Goal: Task Accomplishment & Management: Use online tool/utility

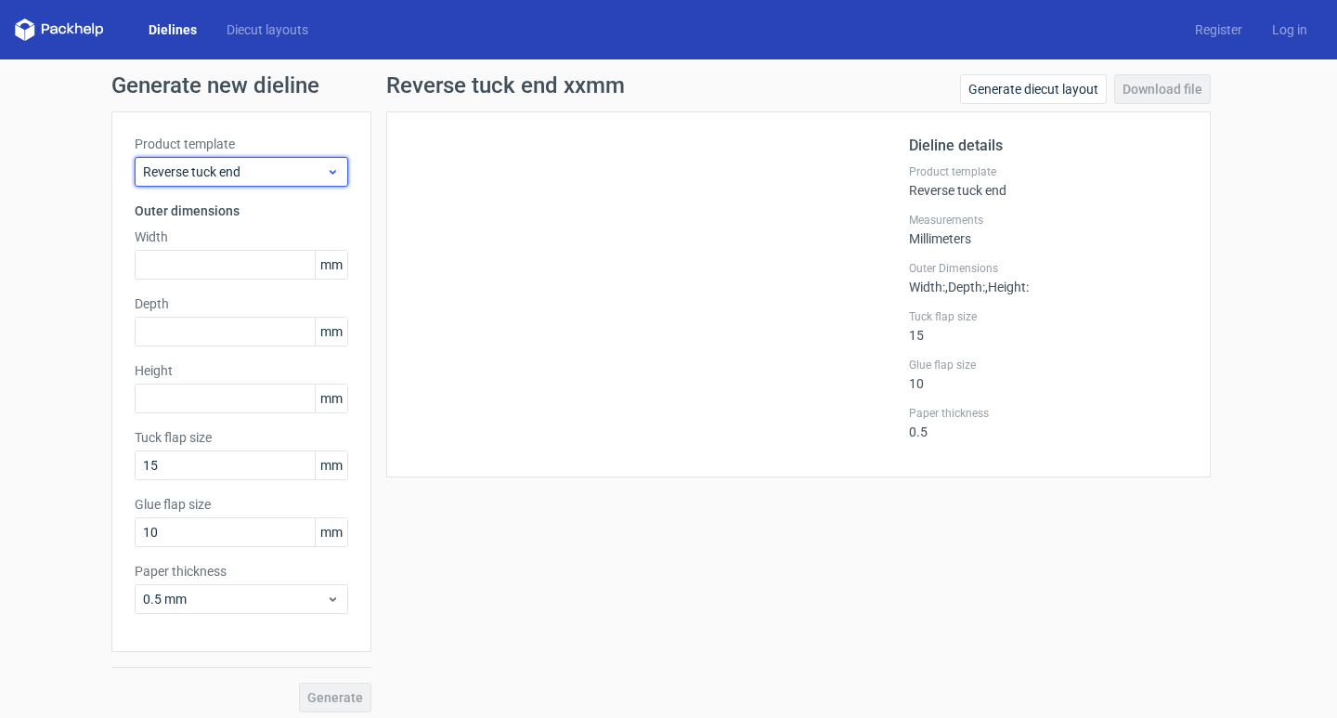
click at [306, 174] on span "Reverse tuck end" at bounding box center [234, 171] width 183 height 19
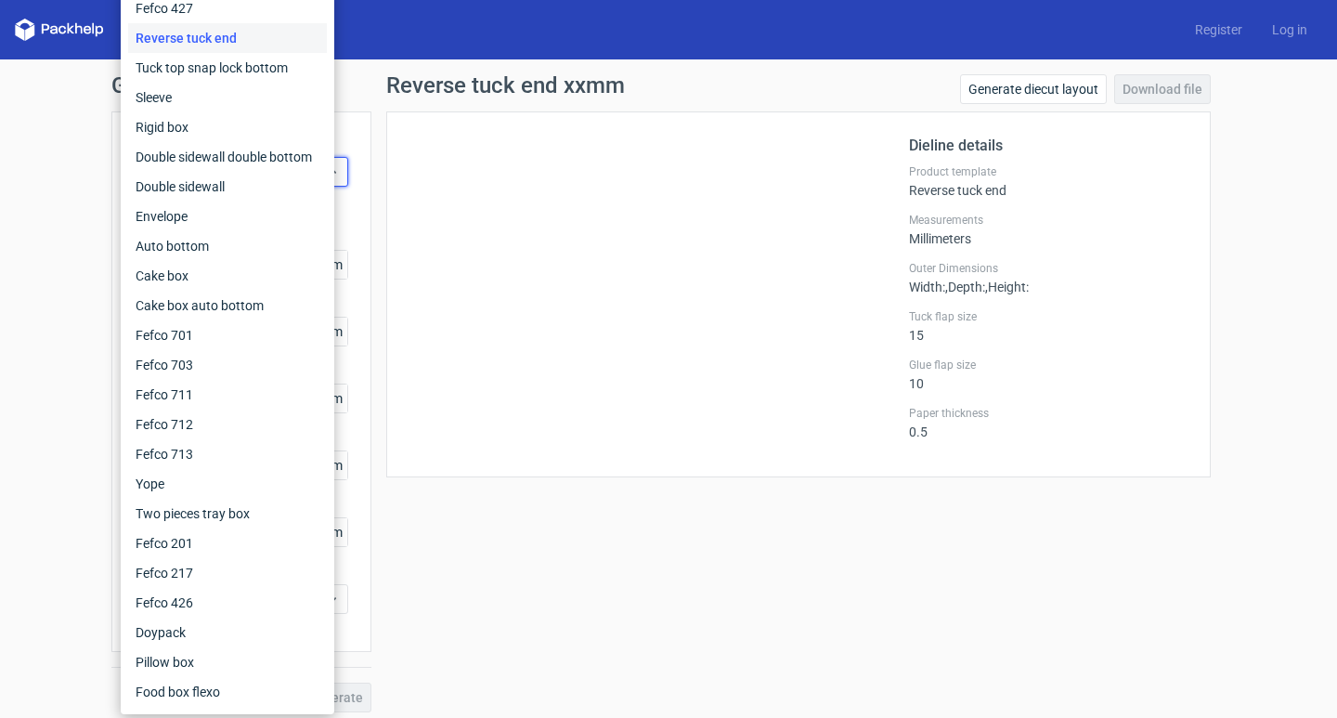
click at [529, 244] on div at bounding box center [658, 294] width 499 height 319
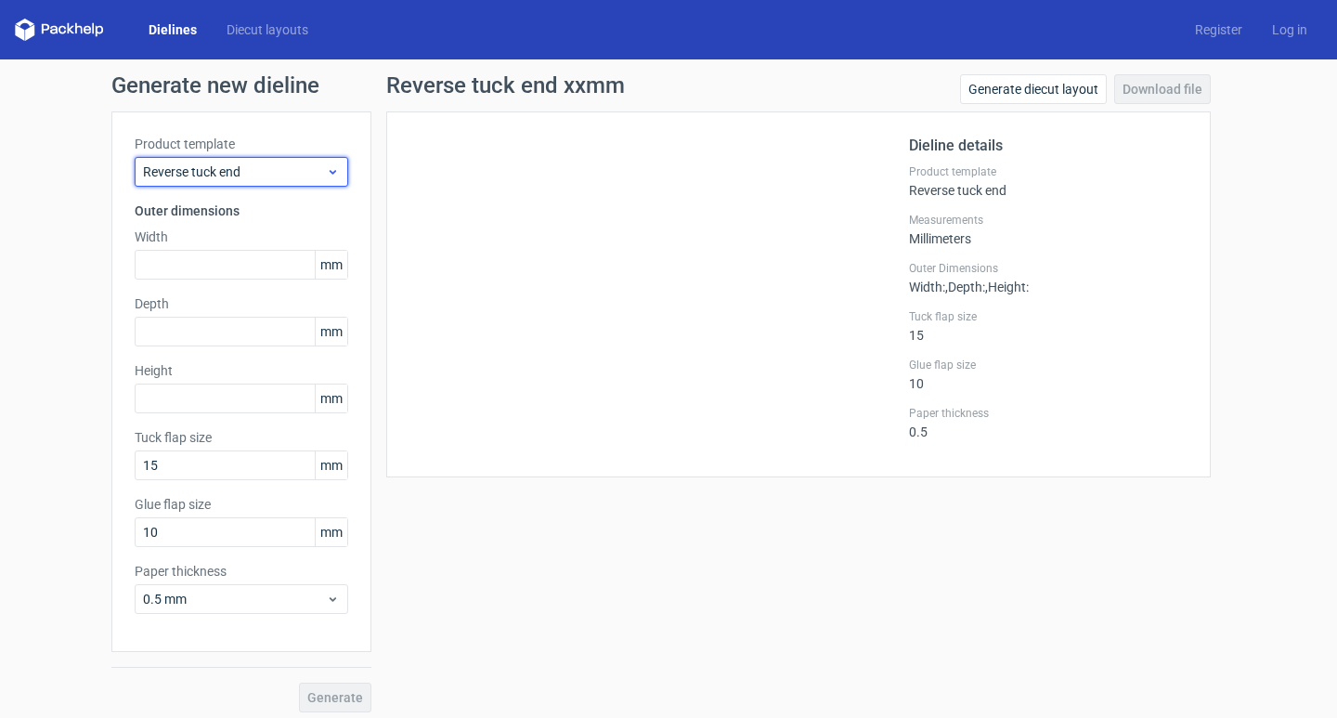
click at [290, 177] on span "Reverse tuck end" at bounding box center [234, 171] width 183 height 19
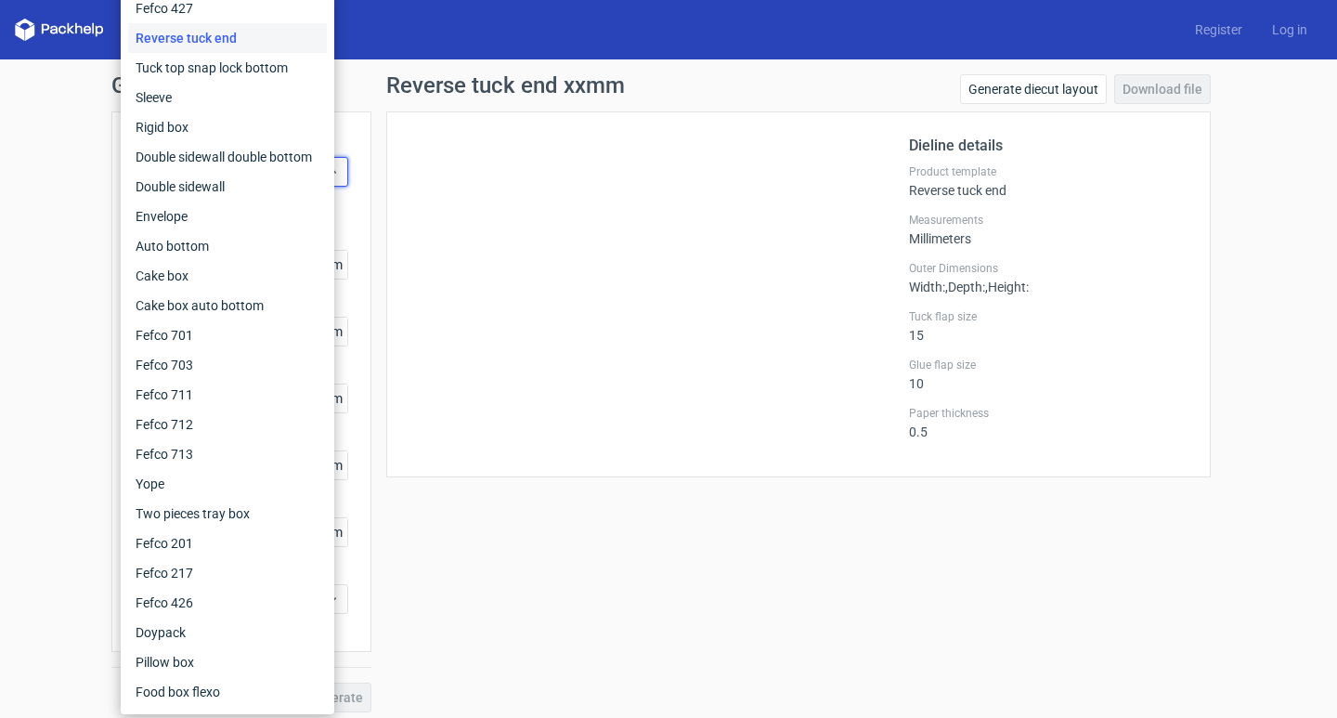
click at [575, 236] on div at bounding box center [658, 294] width 499 height 319
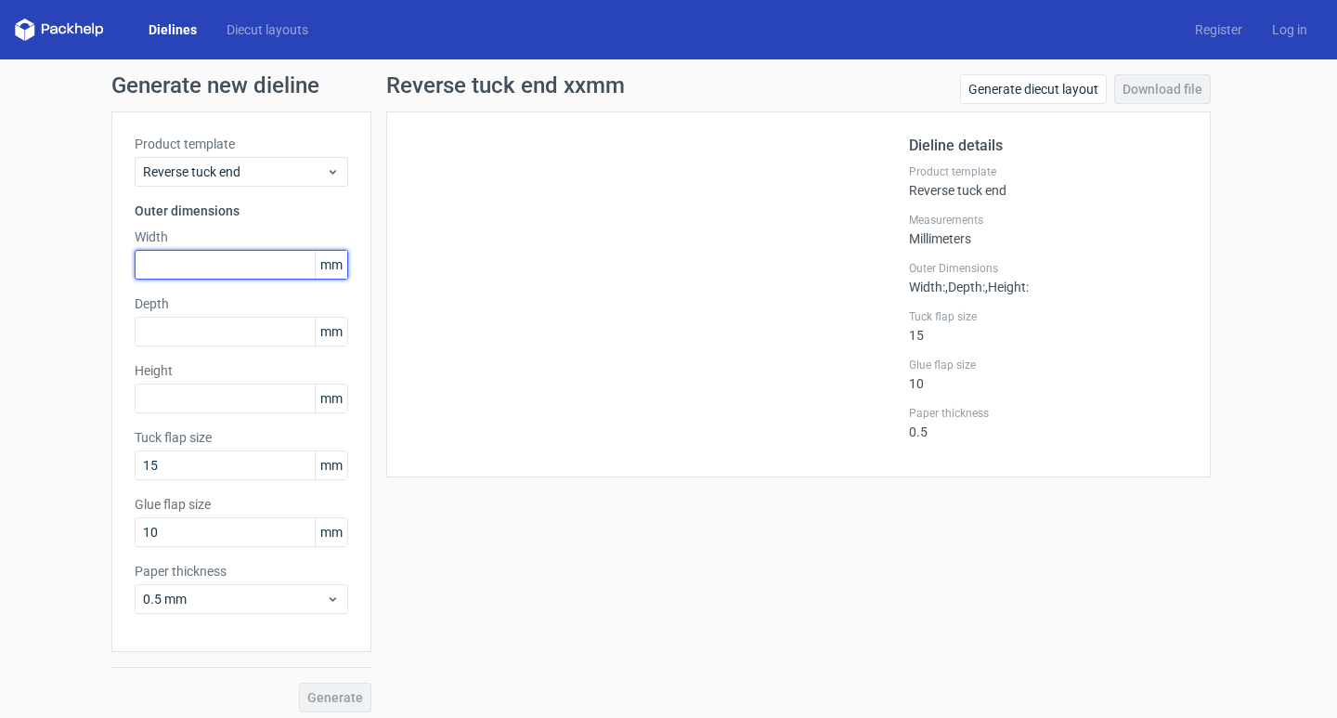
click at [246, 264] on input "text" at bounding box center [242, 265] width 214 height 30
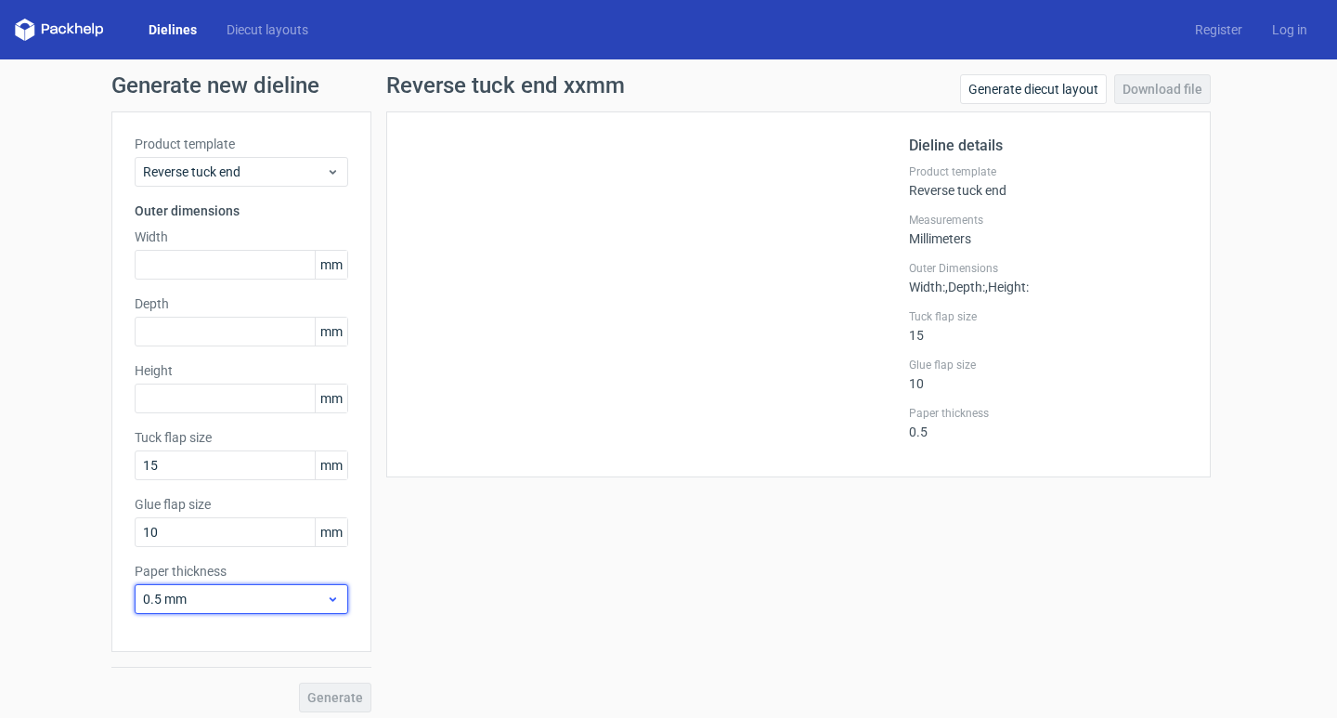
click at [269, 594] on span "0.5 mm" at bounding box center [234, 598] width 183 height 19
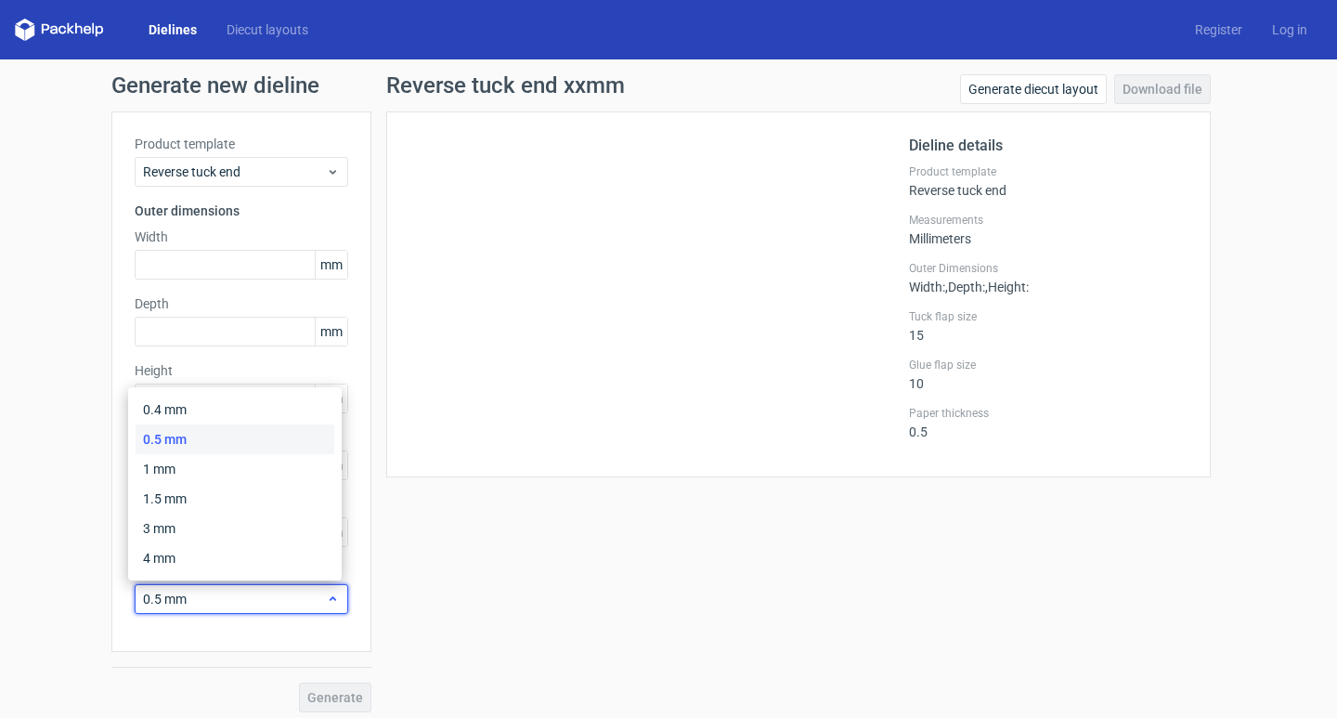
click at [269, 594] on span "0.5 mm" at bounding box center [234, 598] width 183 height 19
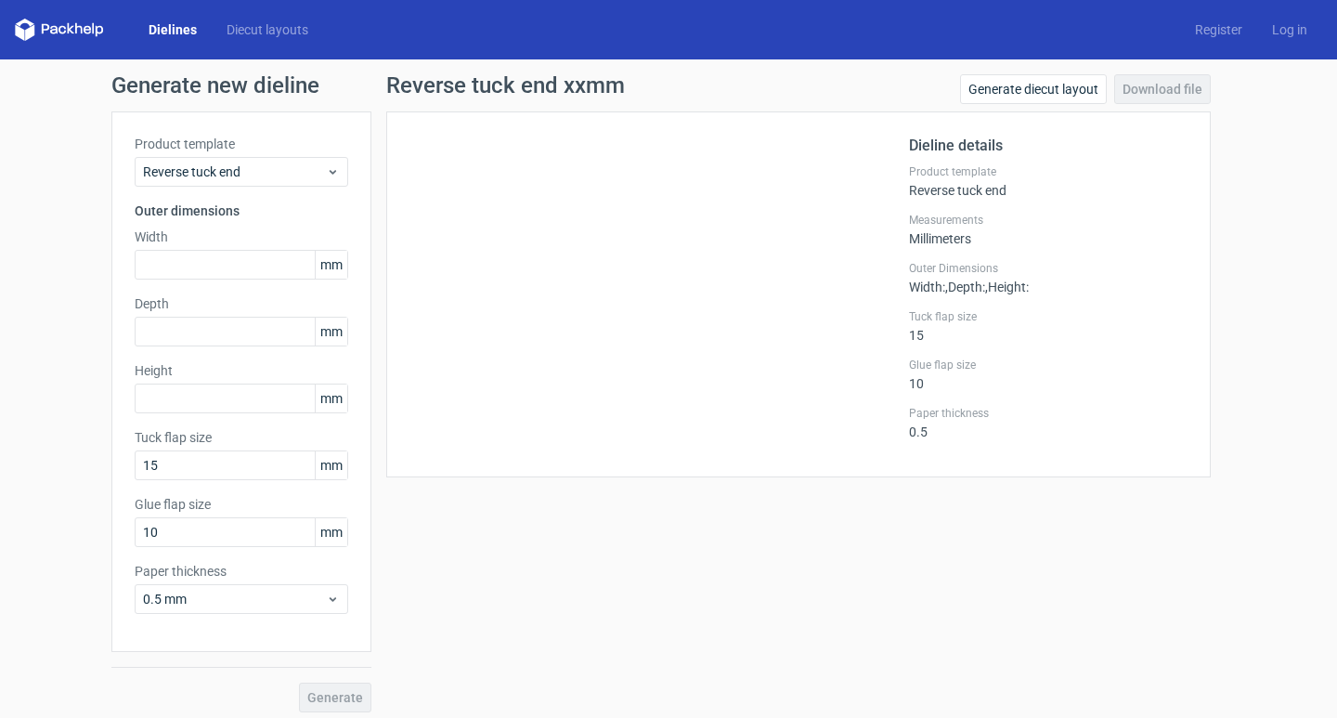
click at [489, 568] on div "Reverse tuck end xxmm Generate diecut layout Download file Dieline details Prod…" at bounding box center [798, 393] width 854 height 638
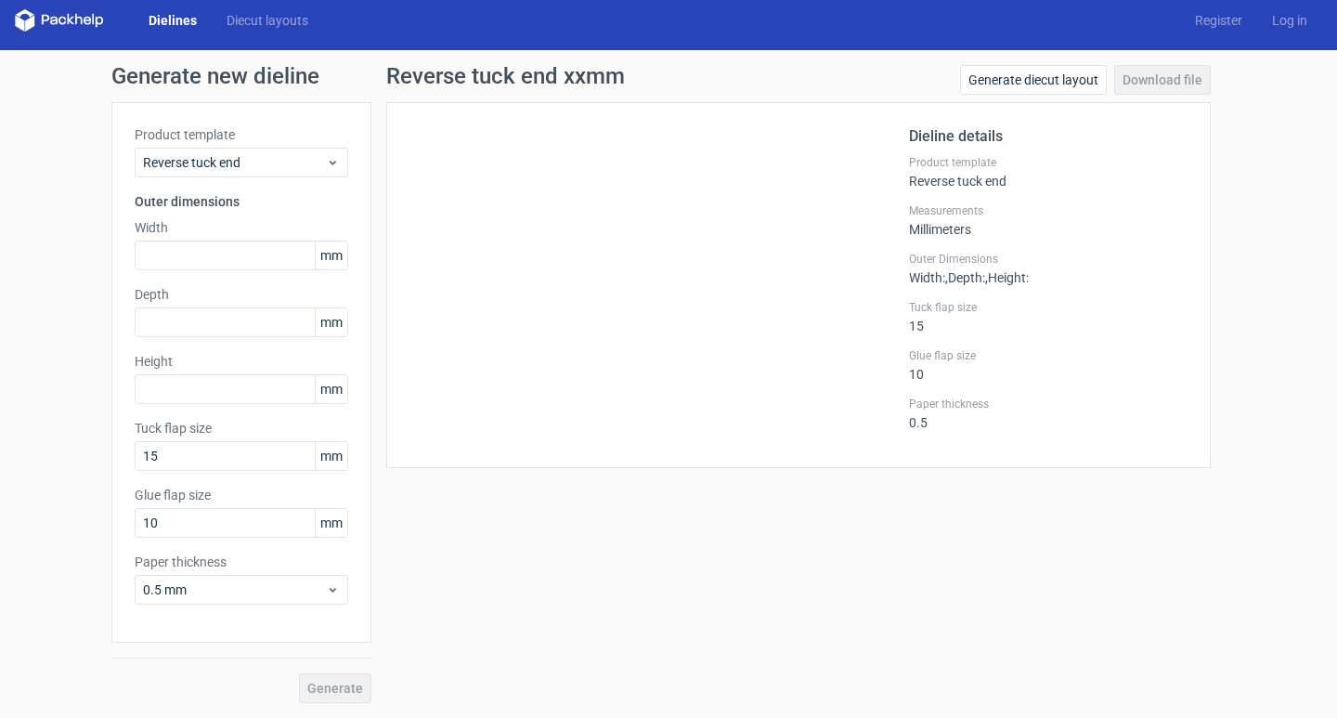
click at [318, 255] on span "mm" at bounding box center [331, 255] width 32 height 28
click at [267, 246] on input "text" at bounding box center [242, 255] width 214 height 30
click at [258, 571] on div "Paper thickness 0.5 mm" at bounding box center [242, 578] width 214 height 52
click at [269, 584] on span "0.5 mm" at bounding box center [234, 589] width 183 height 19
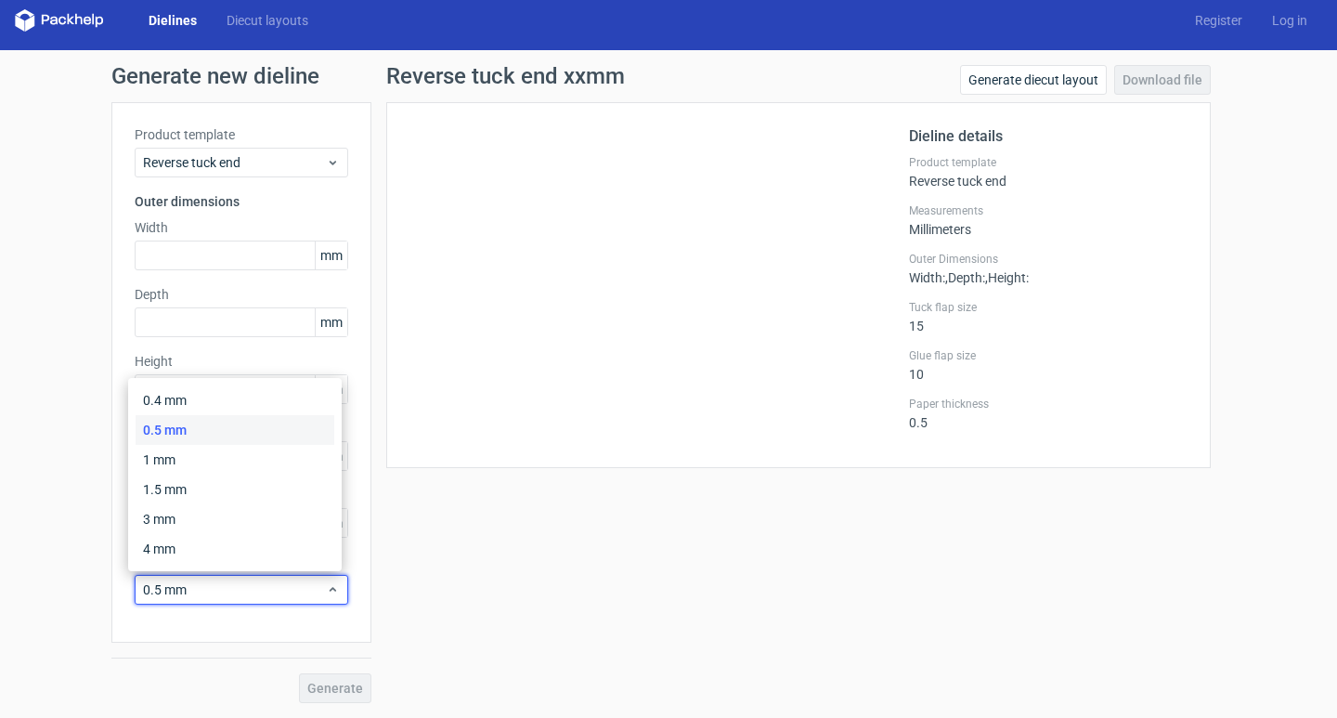
click at [523, 562] on div "Reverse tuck end xxmm Generate diecut layout Download file Dieline details Prod…" at bounding box center [798, 384] width 854 height 638
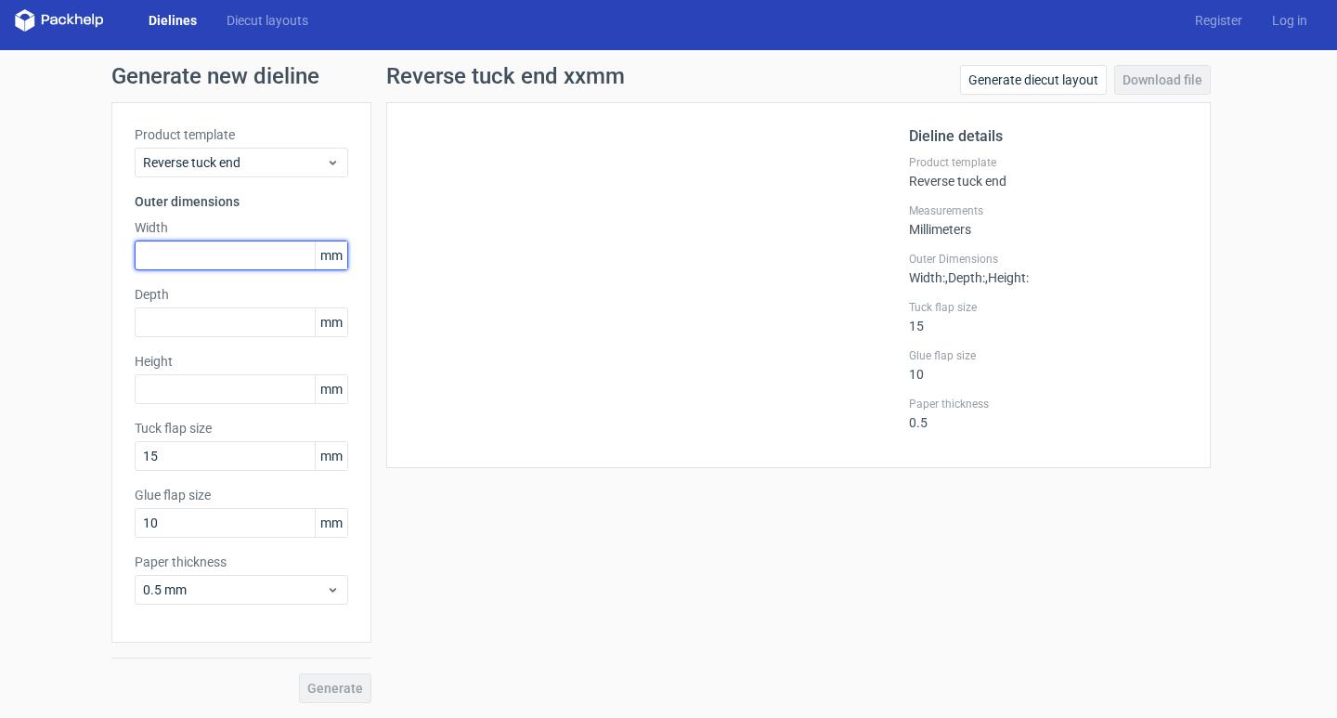
click at [223, 260] on input "text" at bounding box center [242, 255] width 214 height 30
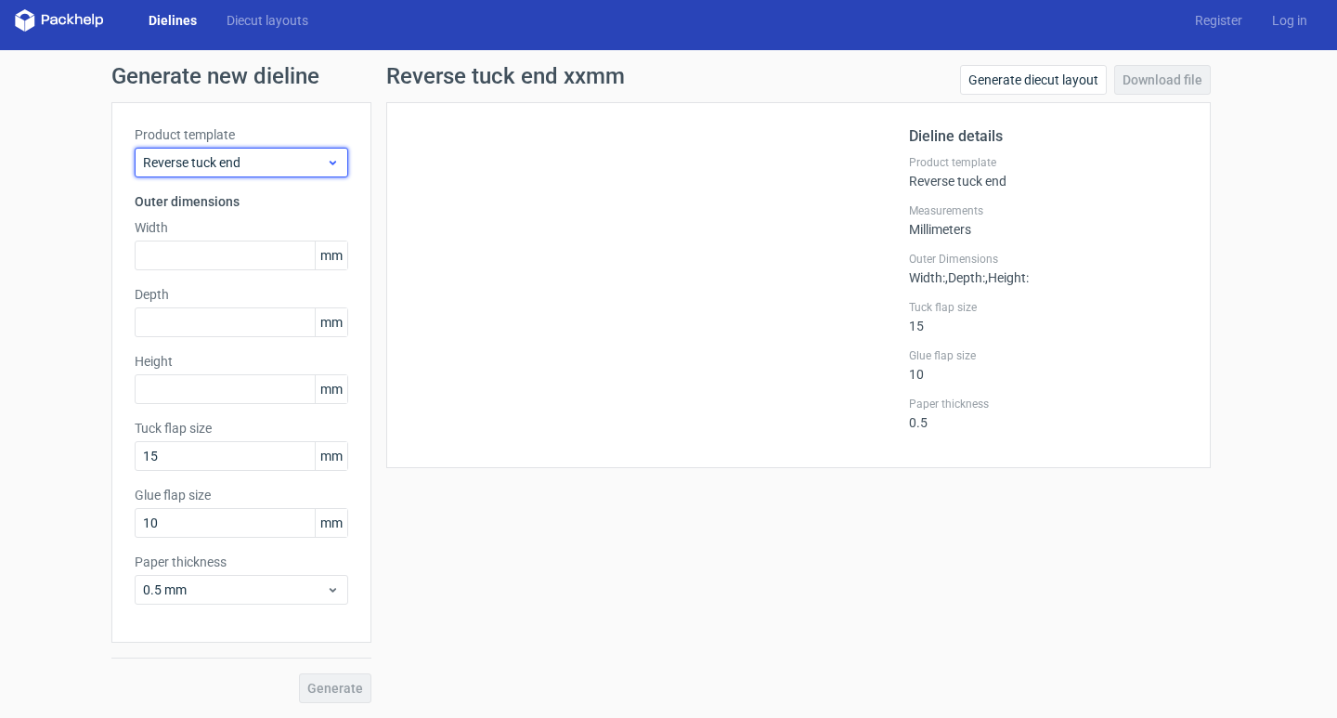
click at [267, 168] on span "Reverse tuck end" at bounding box center [234, 162] width 183 height 19
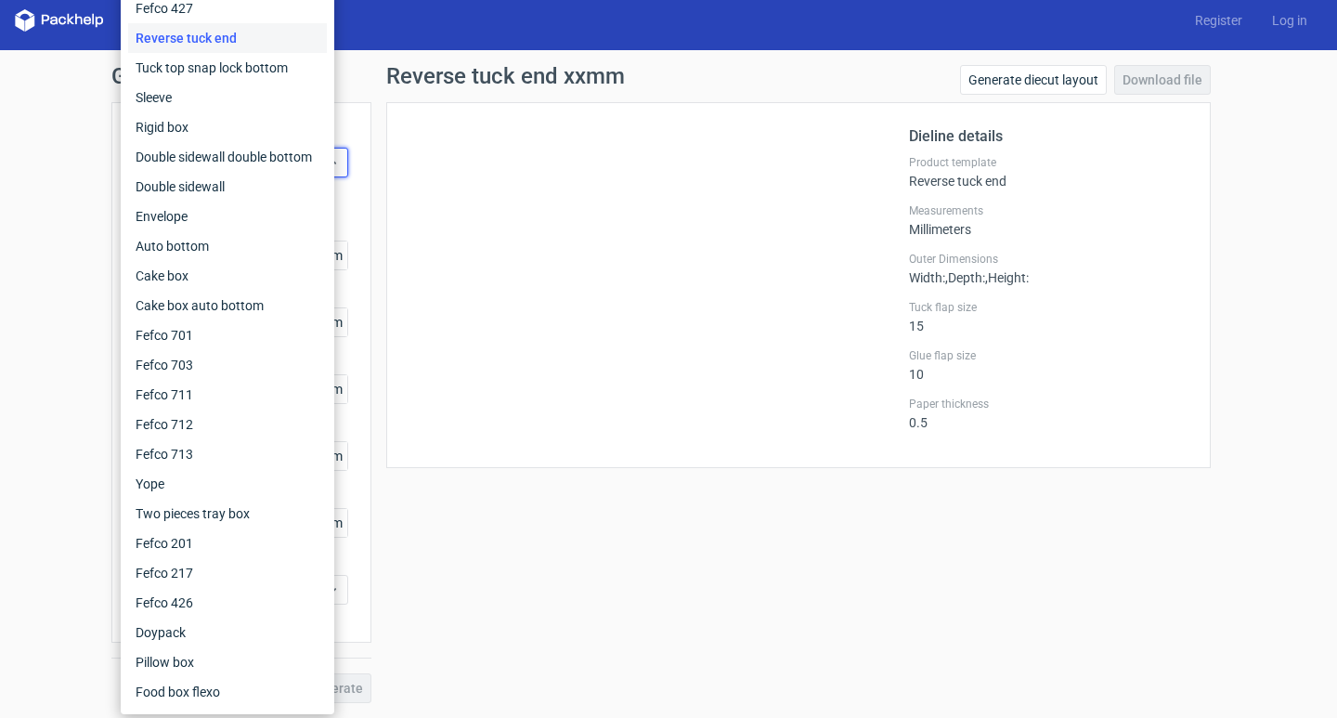
click at [595, 245] on div at bounding box center [658, 284] width 499 height 319
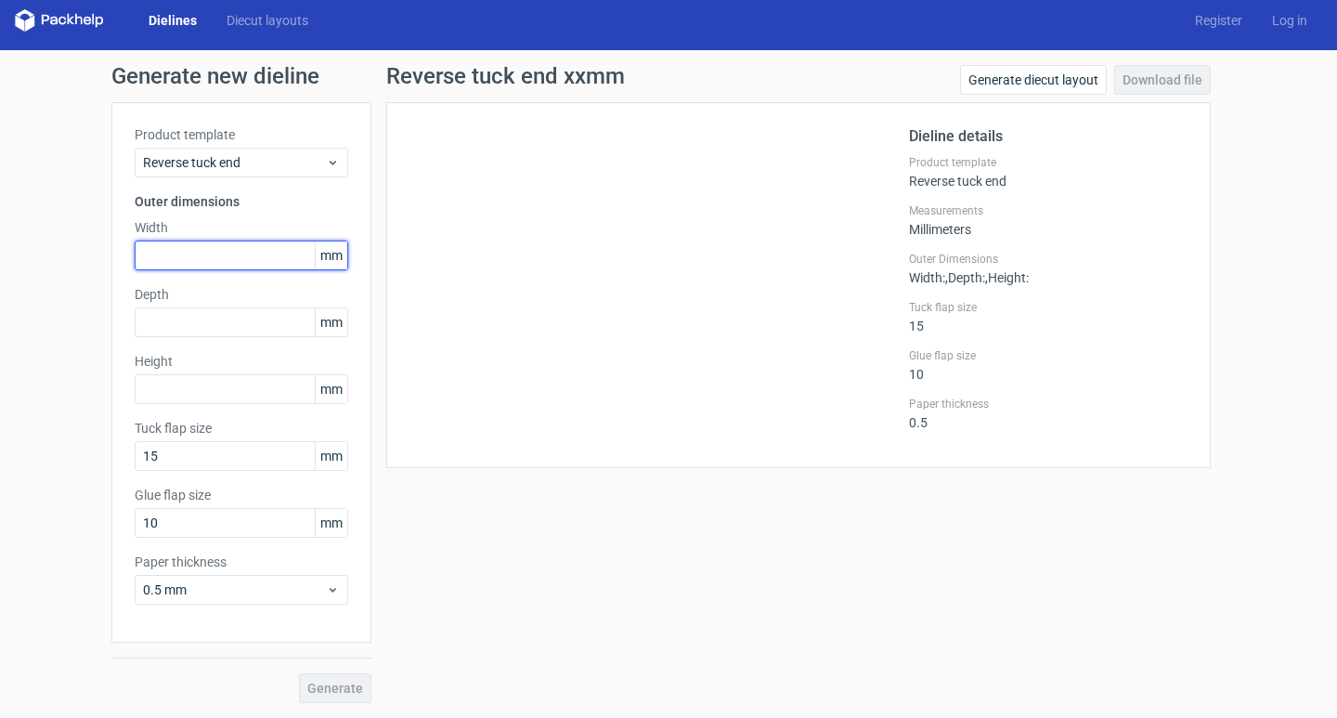
click at [271, 249] on input "text" at bounding box center [242, 255] width 214 height 30
click at [212, 322] on input "text" at bounding box center [242, 322] width 214 height 30
click at [218, 264] on input "text" at bounding box center [242, 255] width 214 height 30
type input "120"
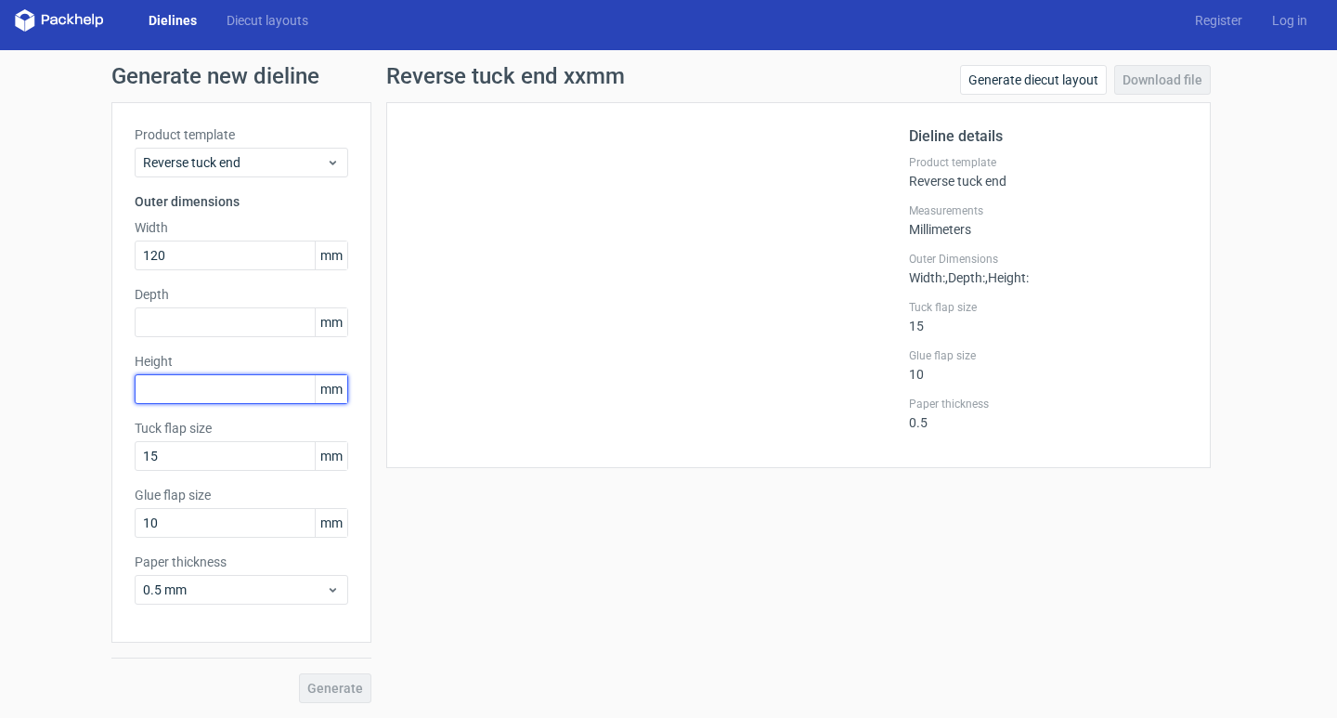
click at [176, 396] on input "text" at bounding box center [242, 389] width 214 height 30
type input "180"
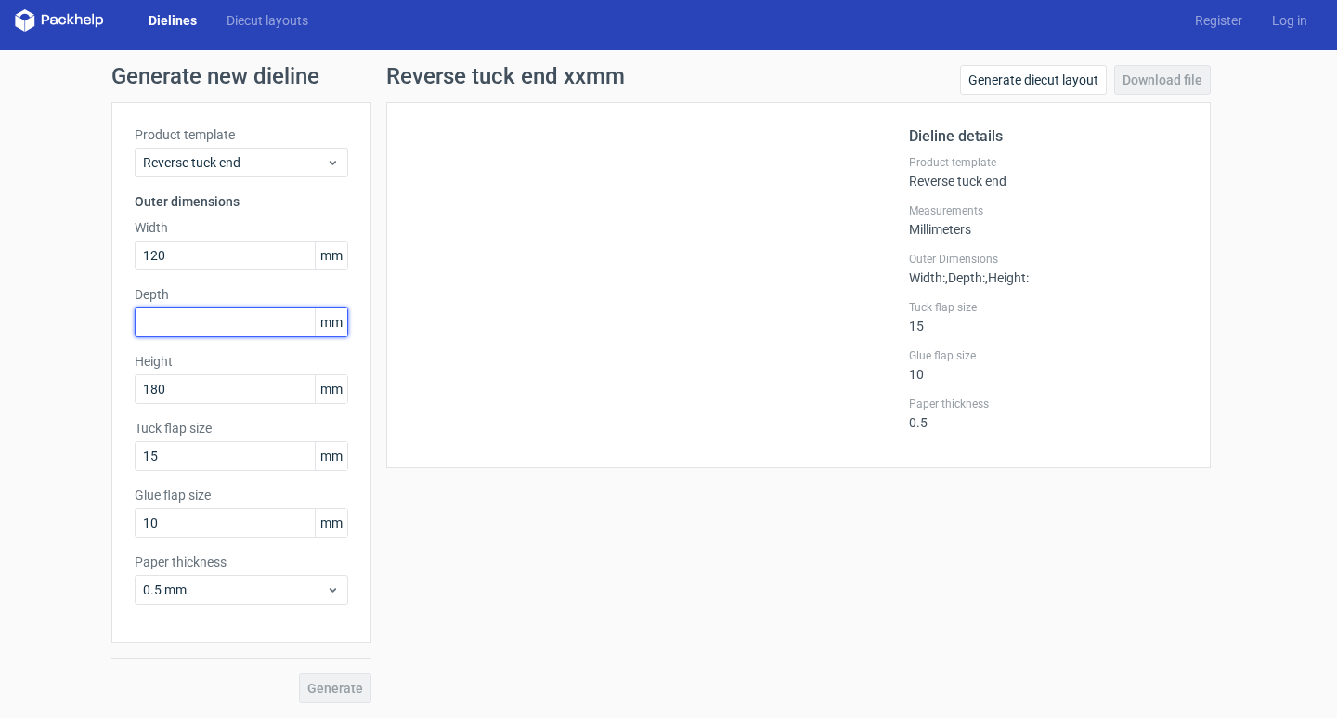
click at [192, 321] on input "text" at bounding box center [242, 322] width 214 height 30
click at [222, 307] on input "text" at bounding box center [242, 322] width 214 height 30
drag, startPoint x: 195, startPoint y: 320, endPoint x: 0, endPoint y: 343, distance: 196.2
click at [0, 343] on div "Generate new dieline Product template Reverse tuck end Outer dimensions Width 1…" at bounding box center [668, 383] width 1337 height 667
type input "25"
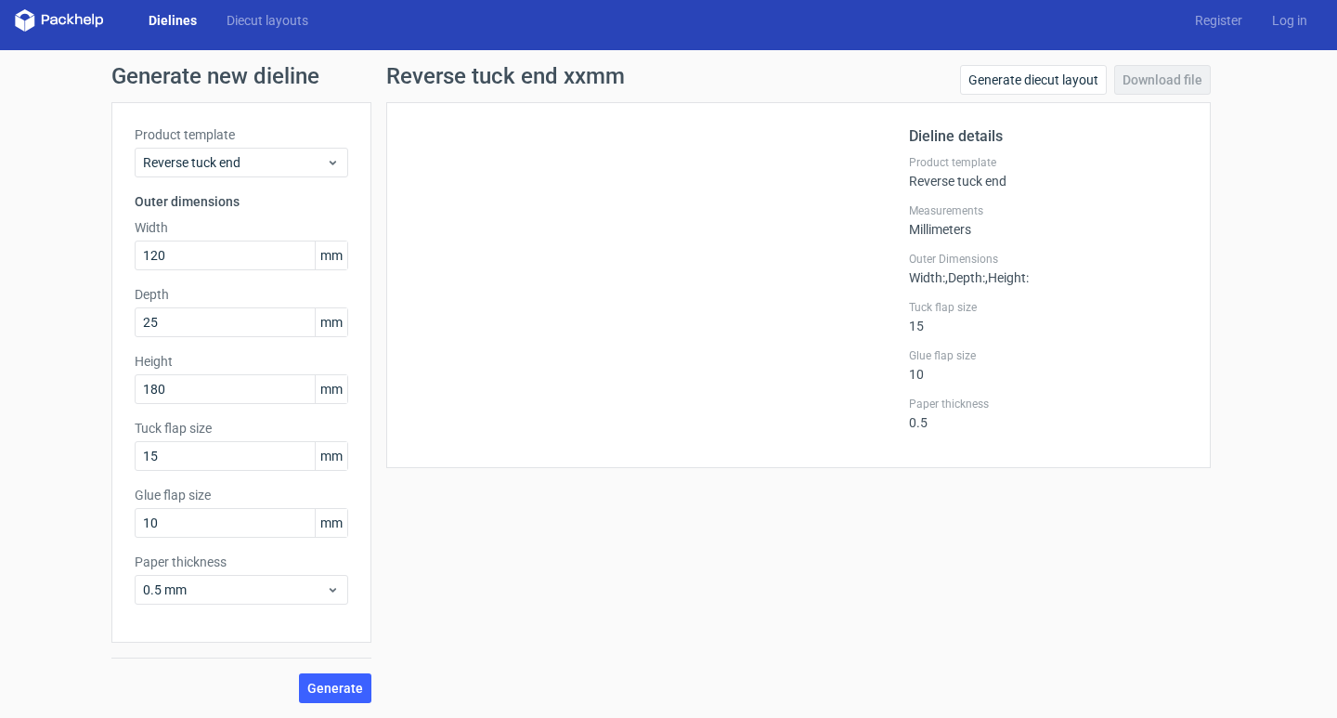
click at [525, 548] on div "Reverse tuck end xxmm Generate diecut layout Download file Dieline details Prod…" at bounding box center [798, 384] width 854 height 638
click at [330, 683] on span "Generate" at bounding box center [335, 687] width 56 height 13
click at [1147, 84] on link "Download file" at bounding box center [1162, 80] width 97 height 30
click at [1128, 85] on link "Download file" at bounding box center [1162, 80] width 97 height 30
